Goal: Transaction & Acquisition: Purchase product/service

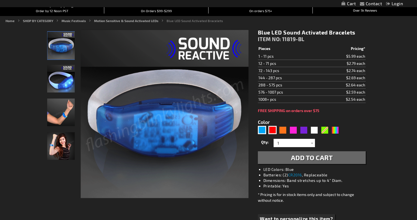
scroll to position [58, 0]
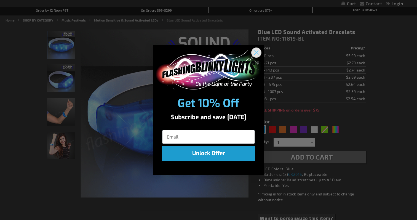
click at [255, 52] on icon "Close dialog" at bounding box center [257, 53] width 4 height 4
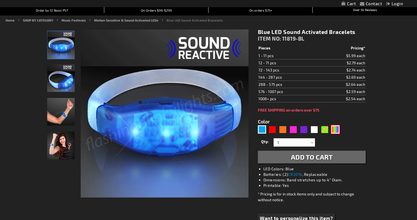
click at [338, 131] on div "Multicolor" at bounding box center [335, 129] width 8 height 8
type input "5659"
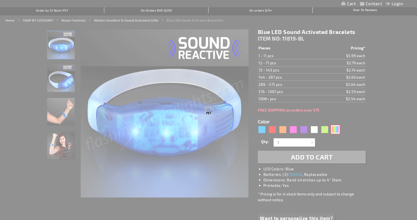
type input "11819-MLT"
type input "Customize - Sound Activated Light Up Multicolor Bracelets - ITEM NO: 11819-MLT"
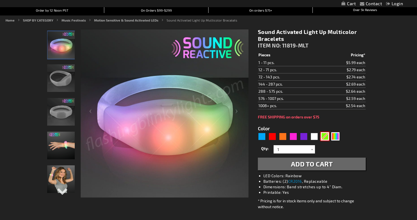
click at [323, 134] on div "Green" at bounding box center [325, 136] width 8 height 8
type input "5648"
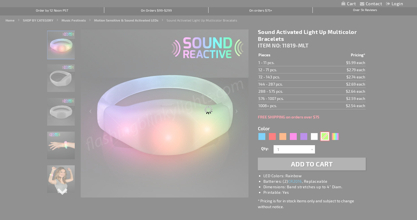
type input "11819-GN"
type input "Customize - Green LED Sound Activated Bracelets - ITEM NO: 11819-GN"
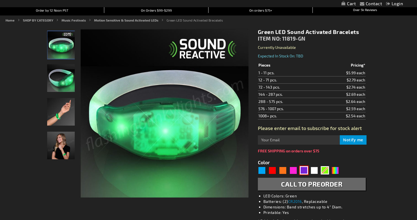
click at [305, 171] on div "Purple" at bounding box center [304, 170] width 8 height 8
type input "5640"
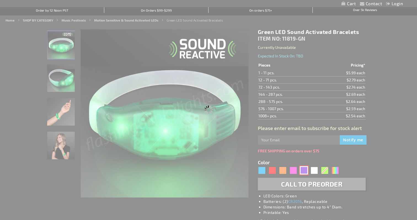
type input "11819-PR"
type input "Customize - Purple LED Sound Sensitive Light Bracelets - ITEM NO: 11819-PR"
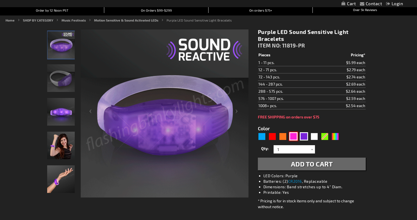
click at [296, 136] on div "Pink" at bounding box center [293, 136] width 8 height 8
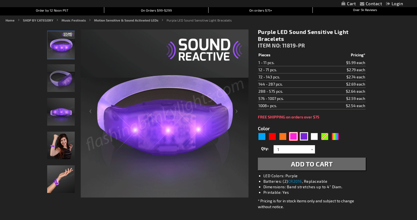
type input "5639"
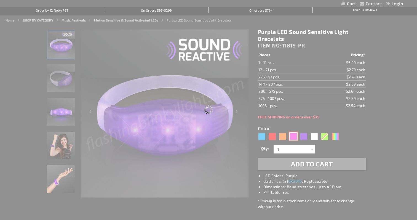
type input "11819-PK"
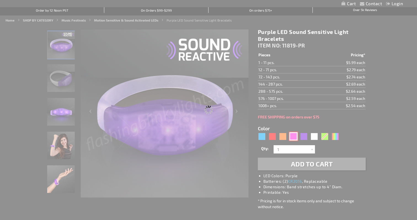
type input "Customize - Pink LED Sound Sensitive Light Bracelets - ITEM NO: 11819-PK"
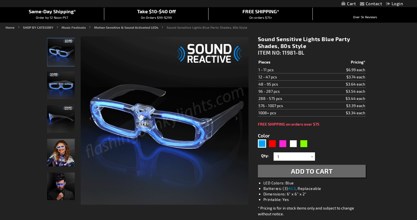
scroll to position [56, 0]
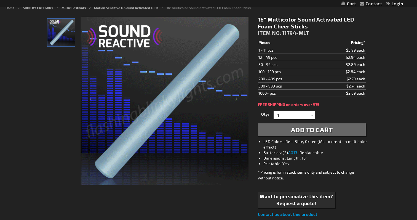
scroll to position [62, 0]
